Goal: Task Accomplishment & Management: Manage account settings

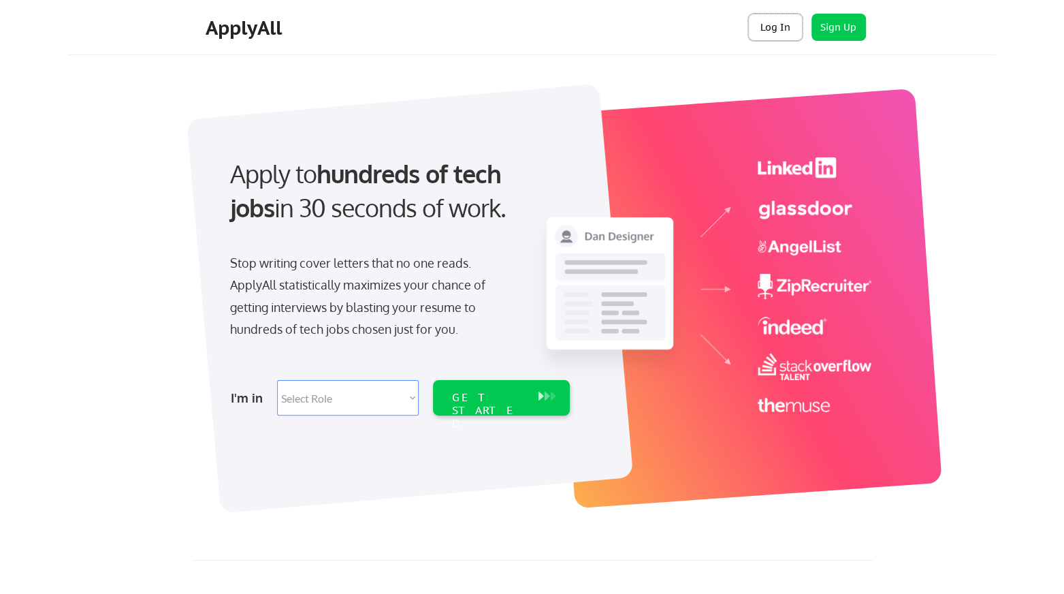
click at [776, 27] on button "Log In" at bounding box center [775, 27] width 54 height 27
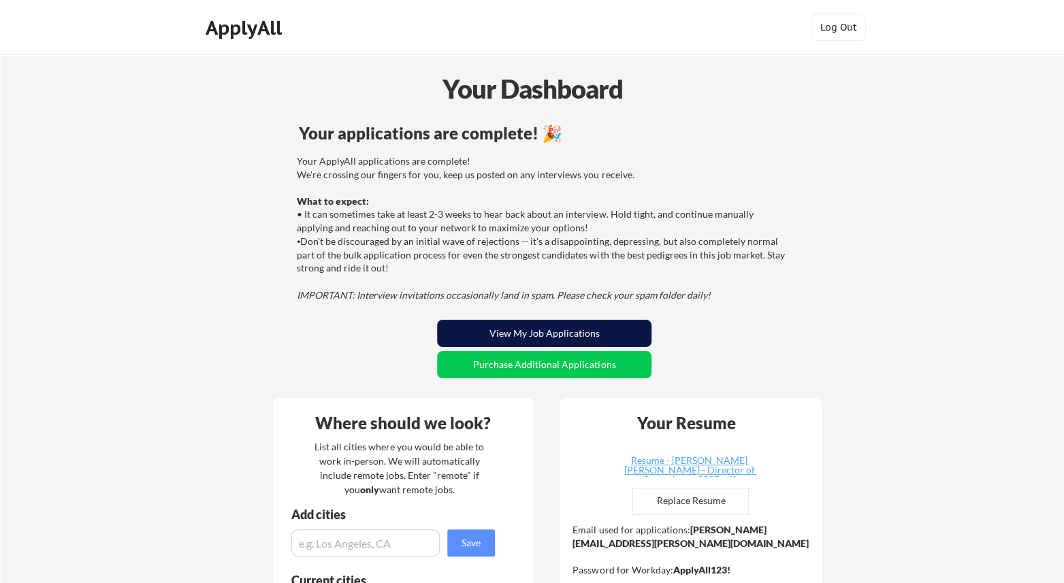
click at [513, 332] on button "View My Job Applications" at bounding box center [544, 333] width 214 height 27
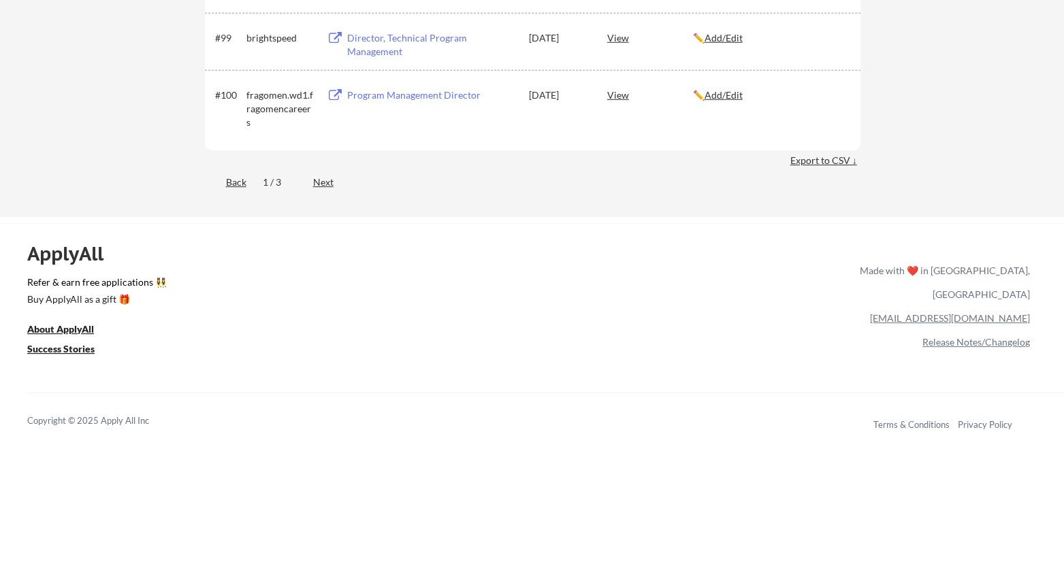
scroll to position [5450, 0]
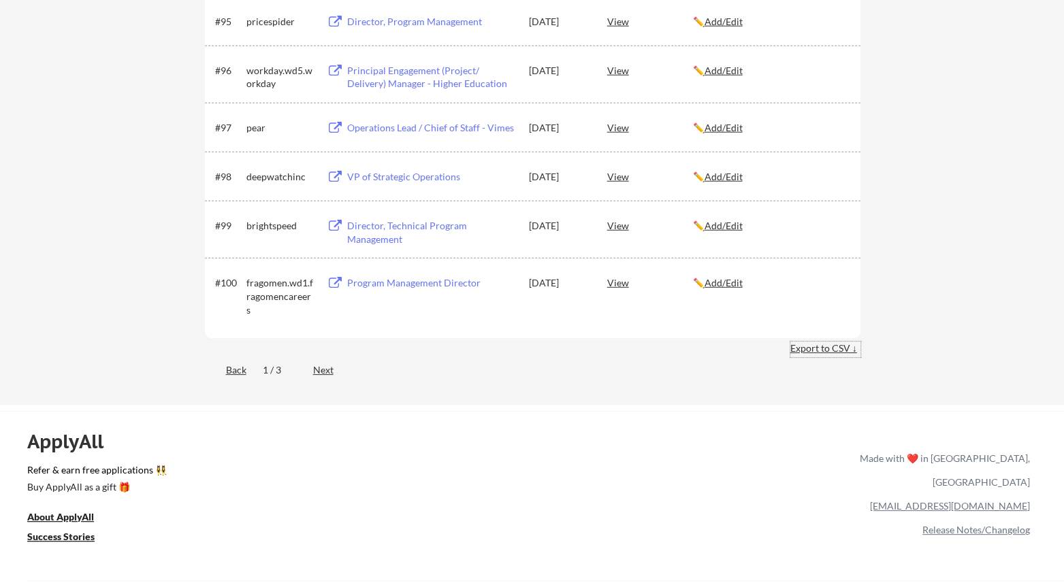
click at [814, 347] on div "Export to CSV ↓" at bounding box center [825, 349] width 70 height 14
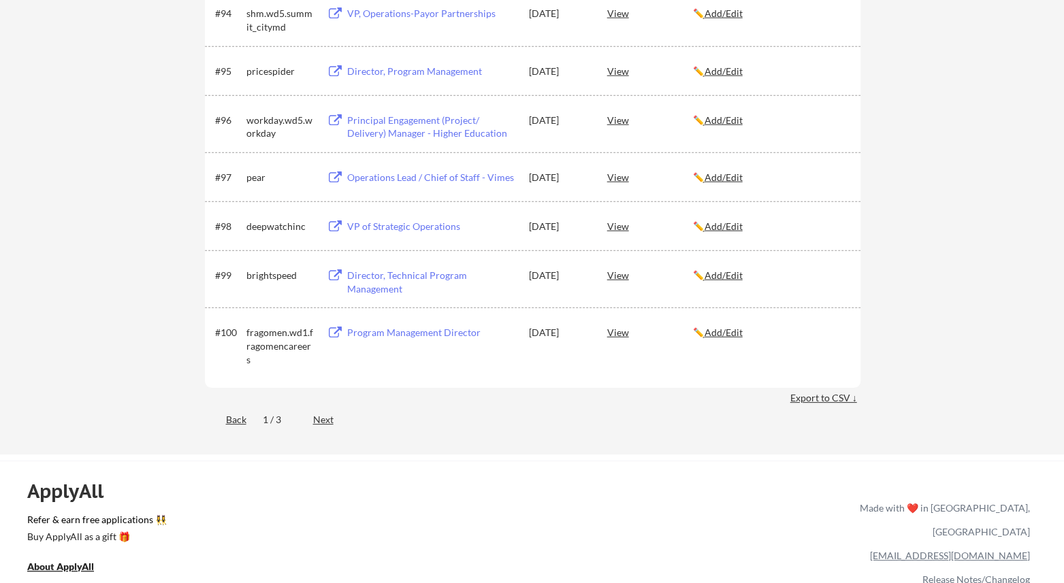
scroll to position [5405, 0]
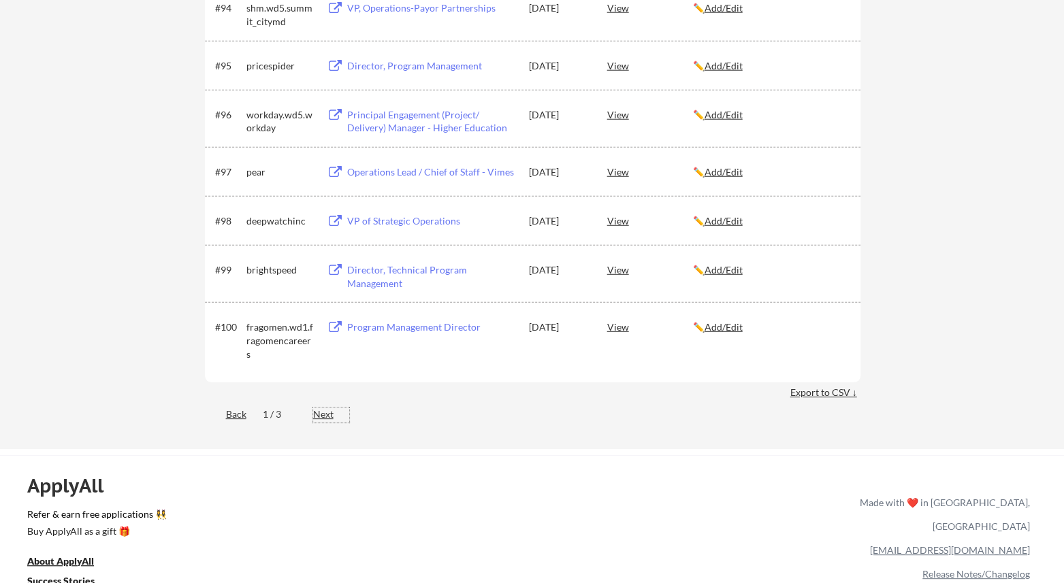
click at [327, 413] on div "Next" at bounding box center [331, 415] width 36 height 14
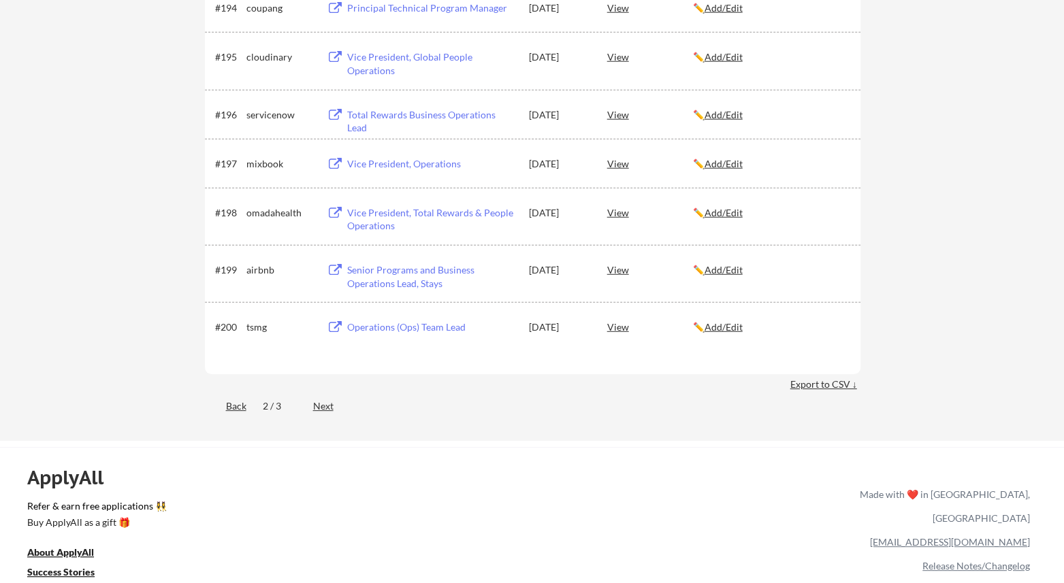
click at [327, 413] on div "Next" at bounding box center [331, 407] width 36 height 15
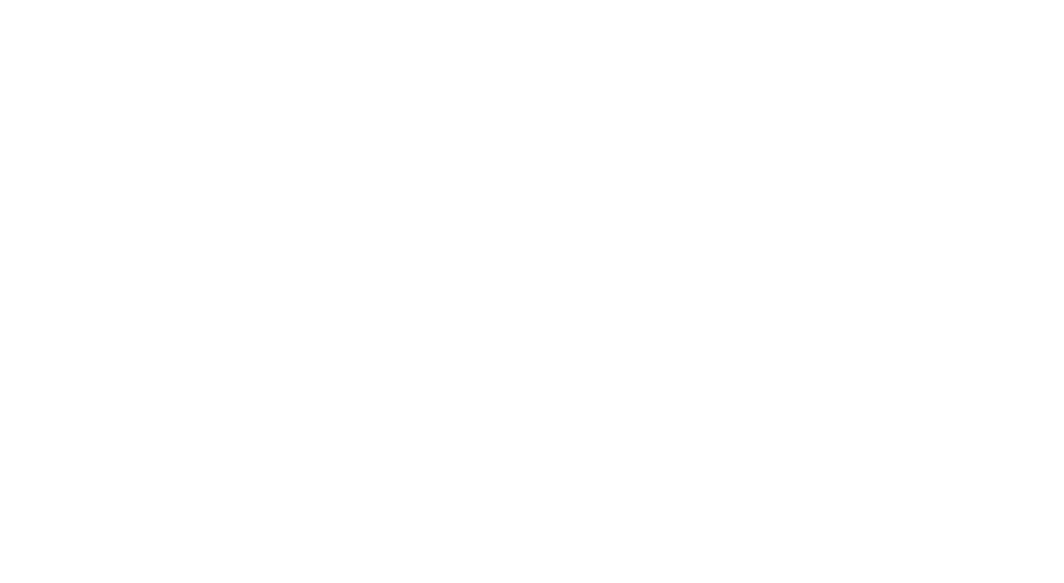
scroll to position [684, 0]
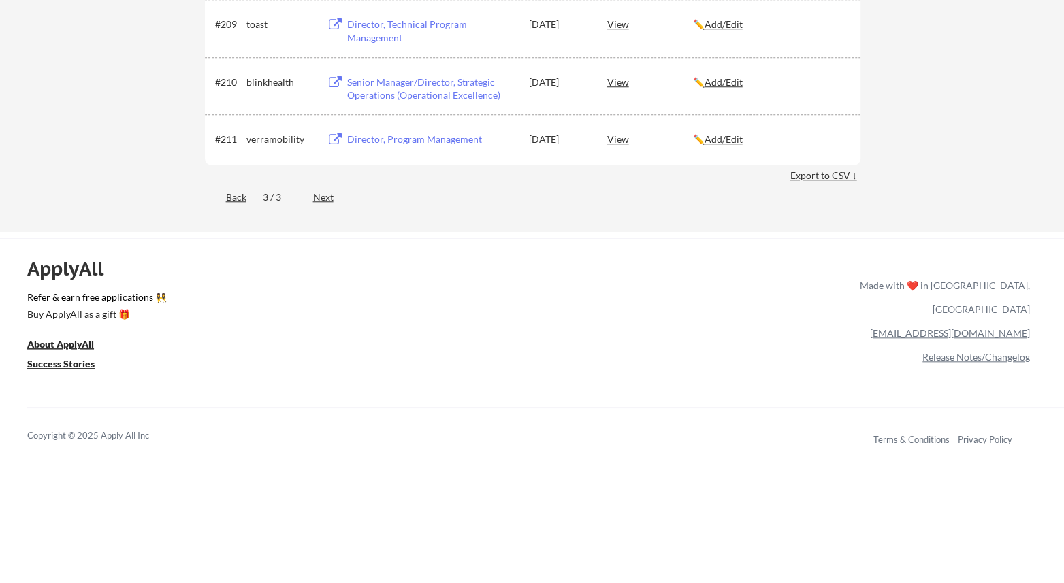
click at [621, 141] on div "View" at bounding box center [650, 139] width 86 height 25
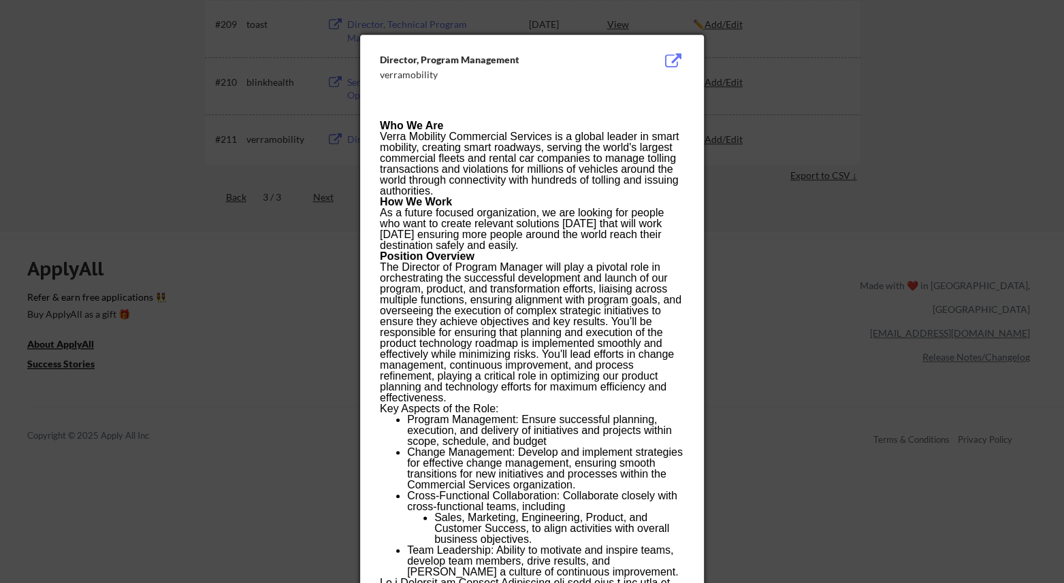
click at [835, 210] on div at bounding box center [532, 291] width 1064 height 583
